Goal: Find specific page/section: Find specific page/section

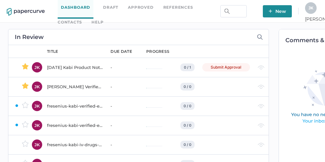
click at [82, 19] on link "Contacts" at bounding box center [70, 22] width 24 height 7
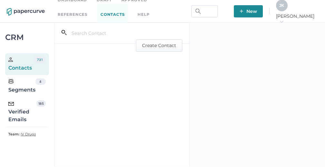
click at [27, 117] on div "Verified Emails" at bounding box center [22, 111] width 28 height 23
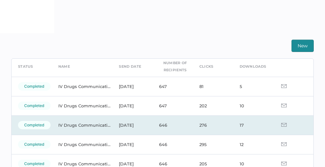
scroll to position [27, 0]
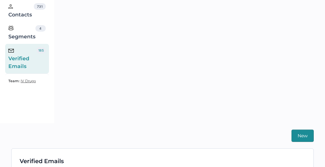
scroll to position [53, 0]
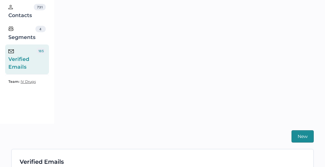
click at [29, 62] on div "Verified Emails" at bounding box center [22, 59] width 28 height 23
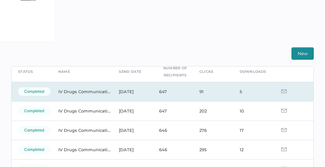
scroll to position [31, 0]
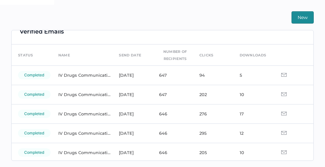
scroll to position [10, 0]
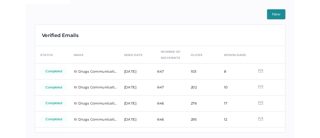
scroll to position [151, 0]
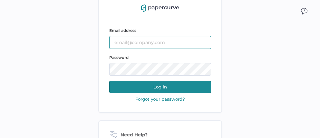
type input "[PERSON_NAME][EMAIL_ADDRESS][PERSON_NAME][DOMAIN_NAME]"
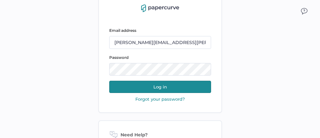
click at [159, 88] on button "Log in" at bounding box center [160, 87] width 102 height 12
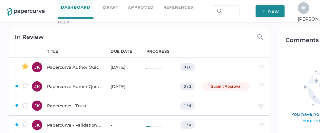
scroll to position [0, 44]
